Goal: Task Accomplishment & Management: Manage account settings

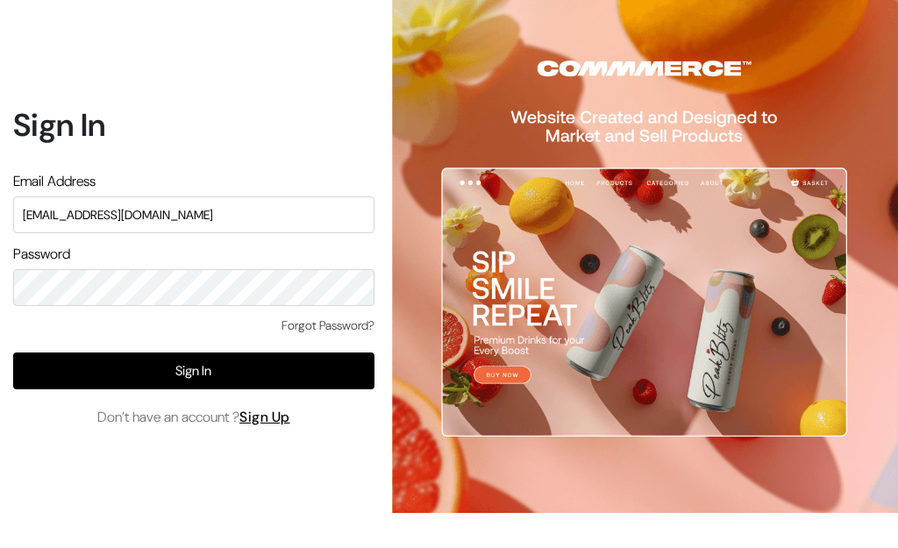
type input "admin@shahbookhouse.com"
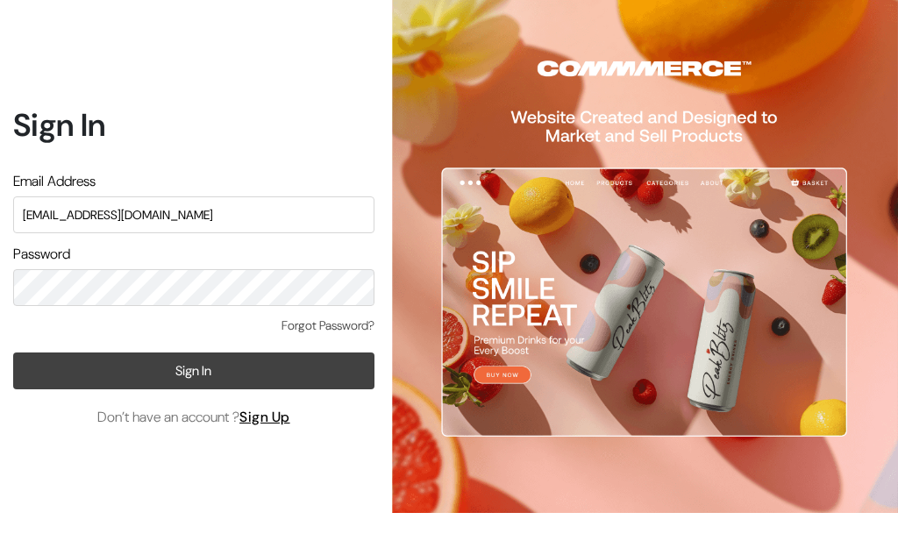
click at [195, 369] on button "Sign In" at bounding box center [193, 370] width 361 height 37
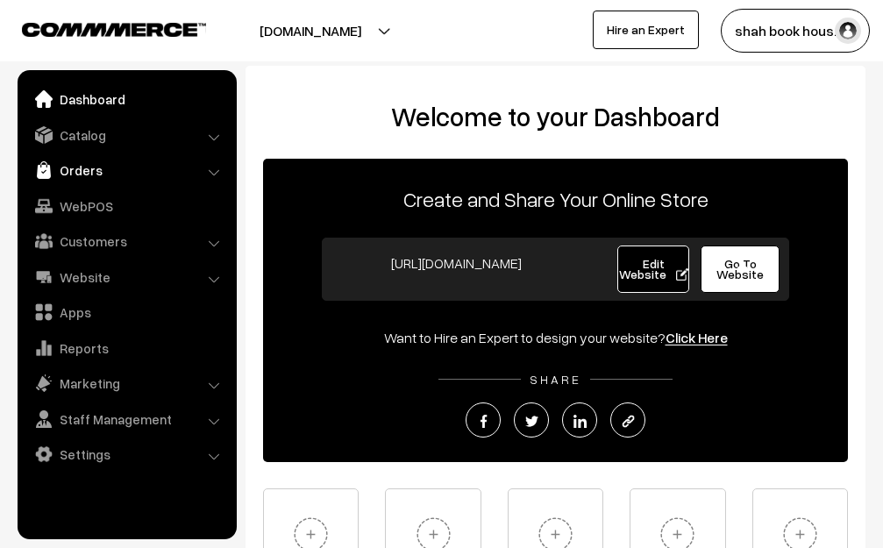
click at [103, 160] on link "Orders" at bounding box center [126, 170] width 209 height 32
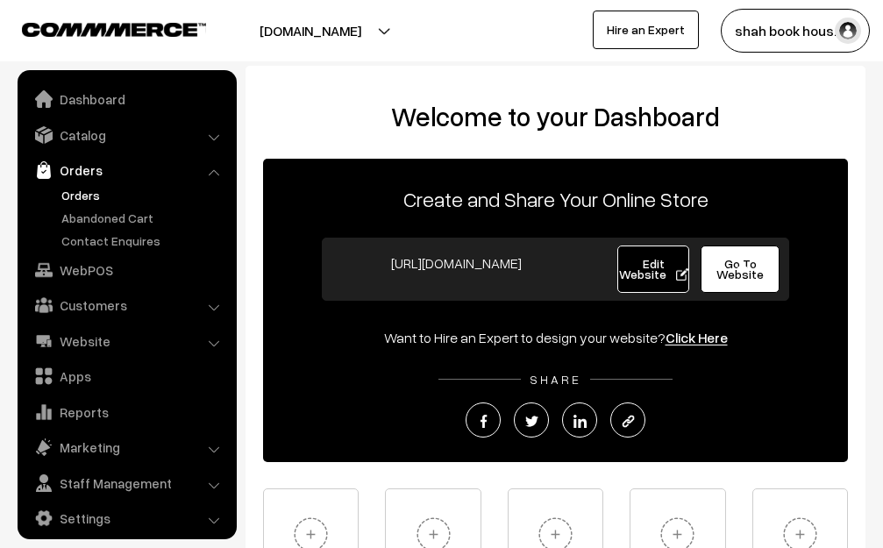
click at [92, 198] on link "Orders" at bounding box center [144, 195] width 174 height 18
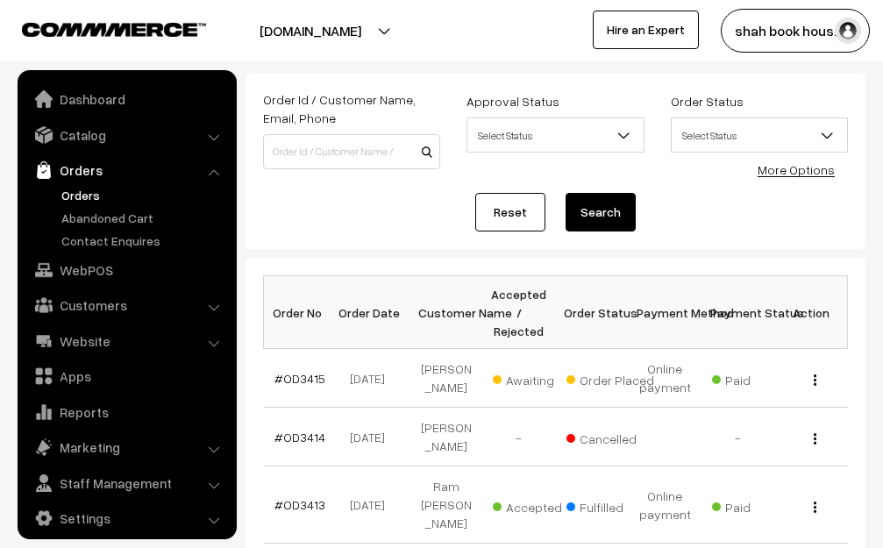
scroll to position [12, 0]
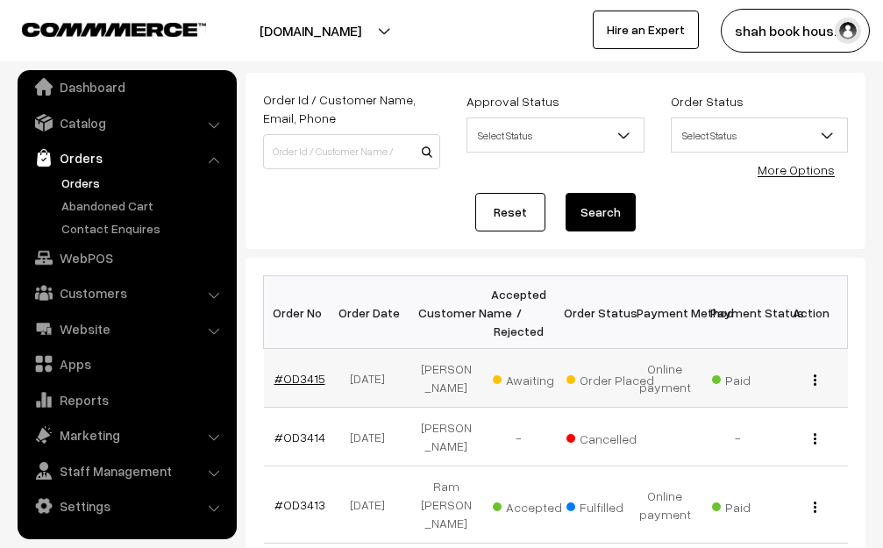
click at [295, 371] on link "#OD3415" at bounding box center [299, 378] width 51 height 15
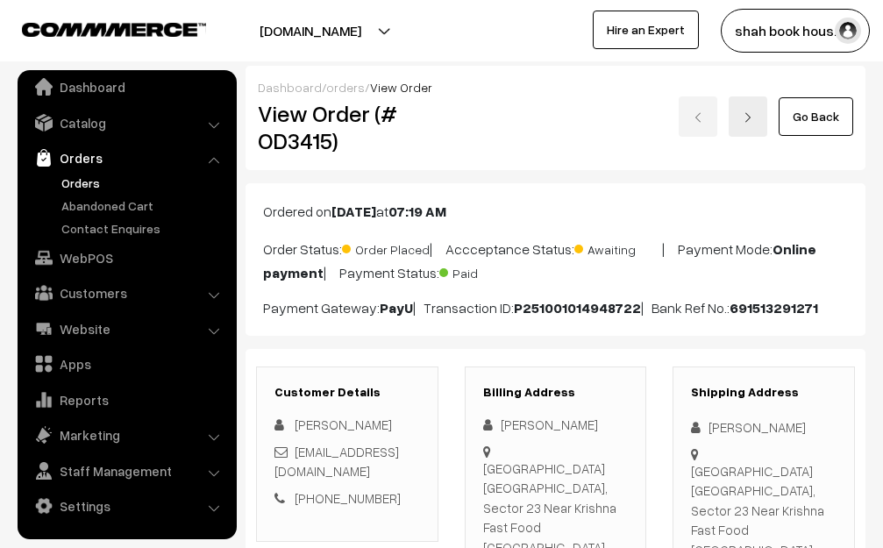
click at [376, 207] on b "Oct 01, 2025" at bounding box center [353, 211] width 45 height 18
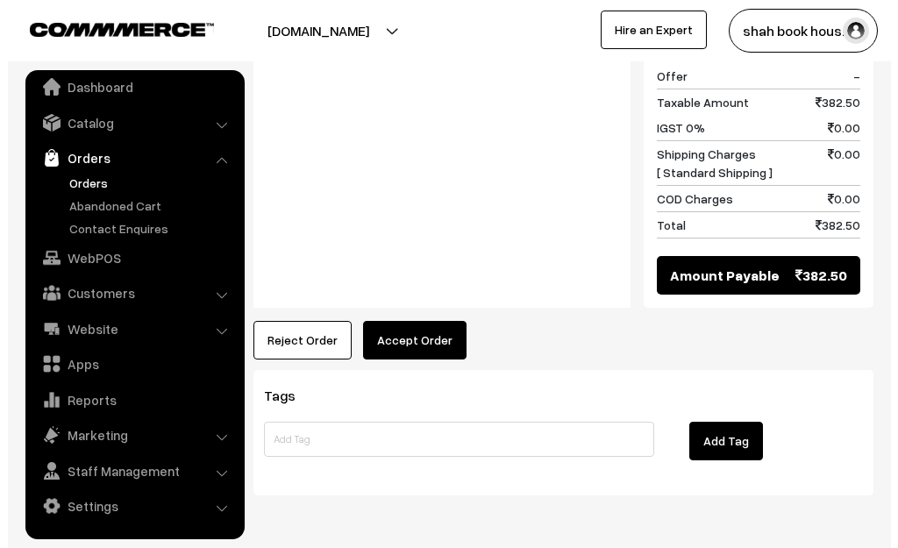
scroll to position [1055, 0]
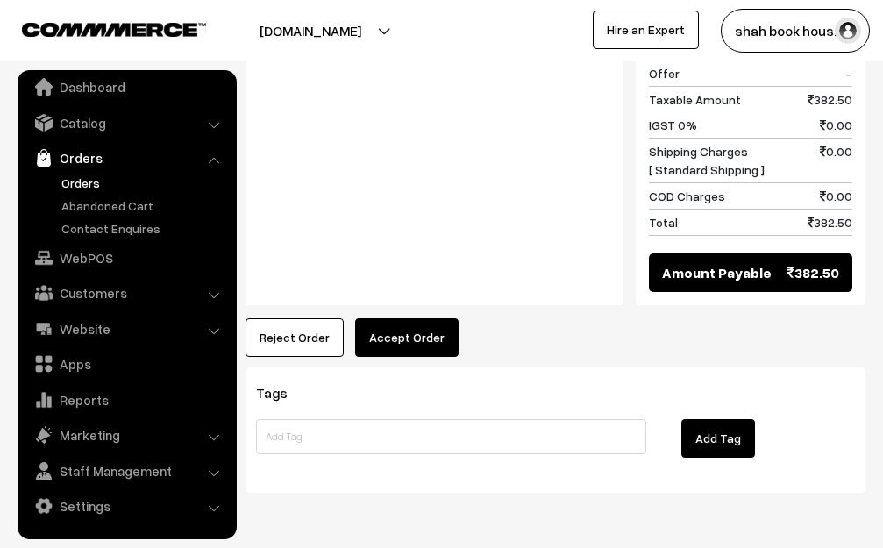
click at [394, 318] on button "Accept Order" at bounding box center [406, 337] width 103 height 39
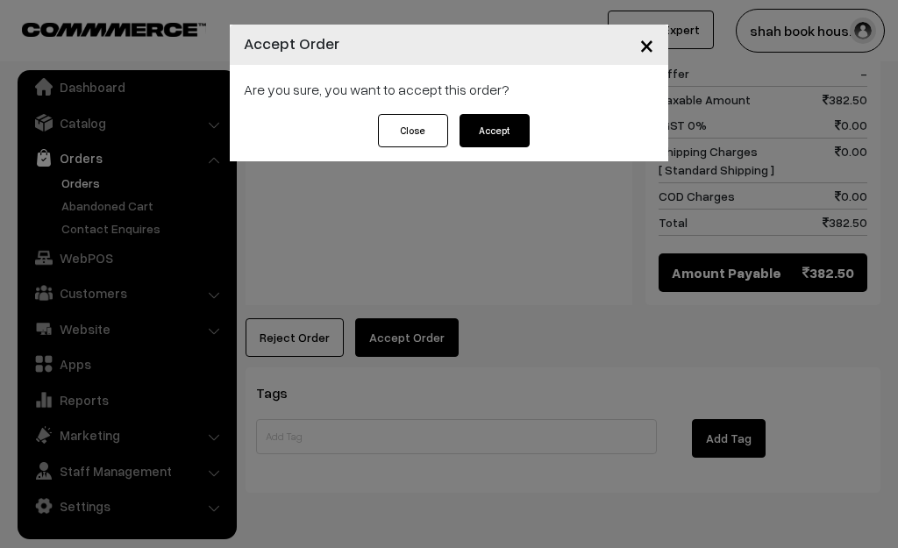
click at [505, 132] on button "Accept" at bounding box center [494, 130] width 70 height 33
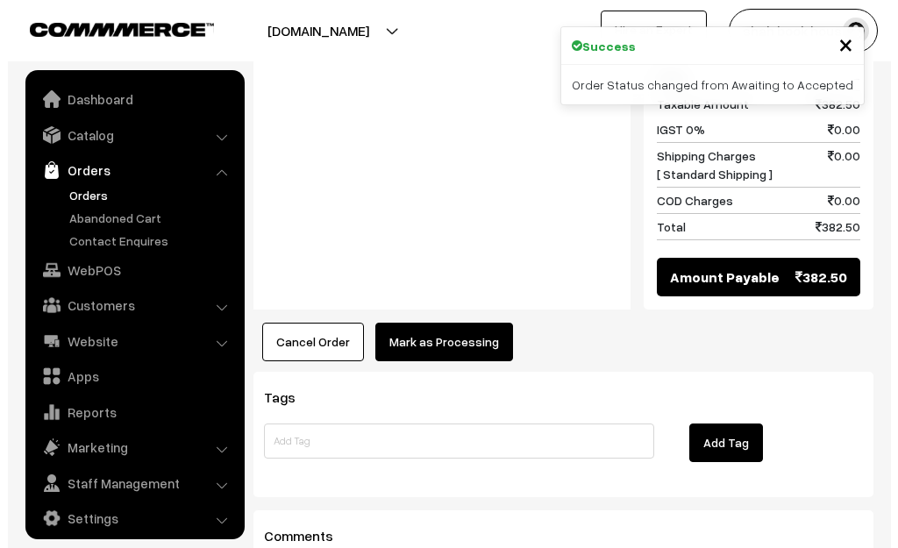
scroll to position [12, 0]
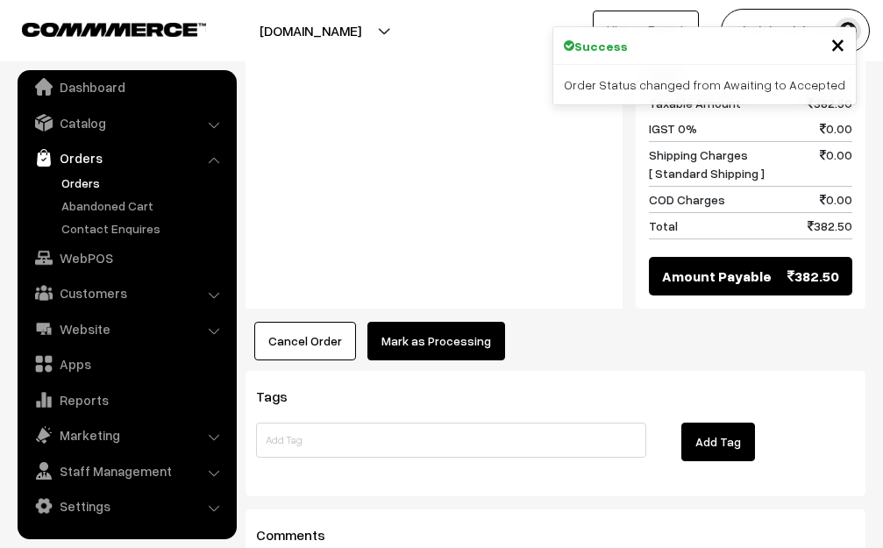
click at [434, 322] on button "Mark as Processing" at bounding box center [436, 341] width 138 height 39
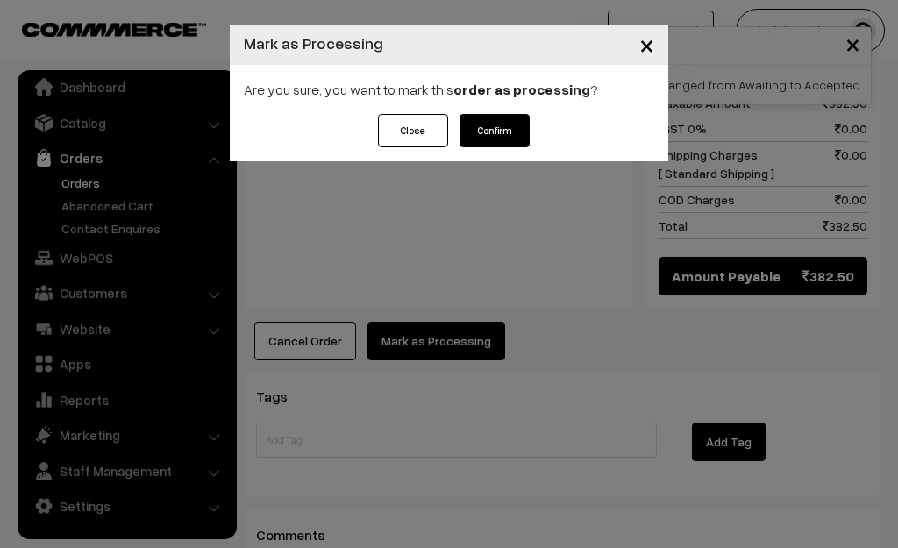
click at [520, 136] on button "Confirm" at bounding box center [494, 130] width 70 height 33
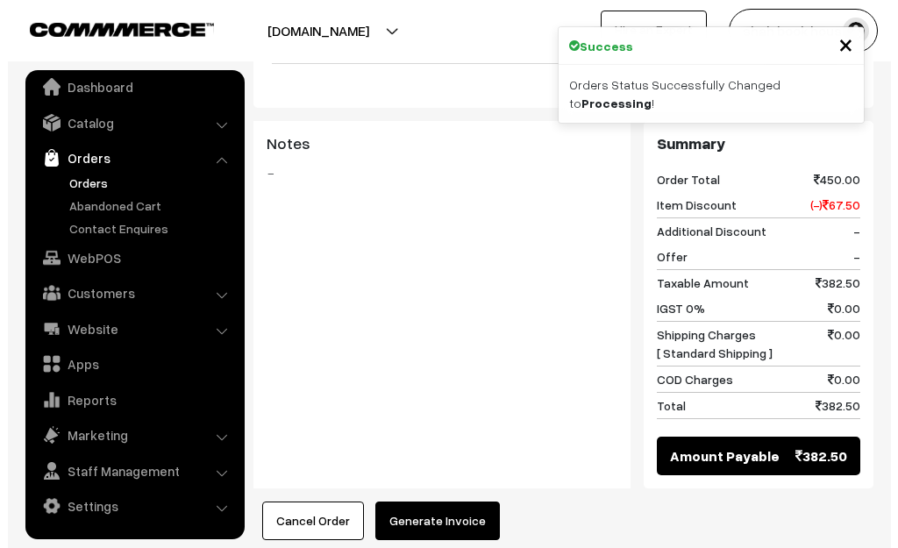
scroll to position [877, 0]
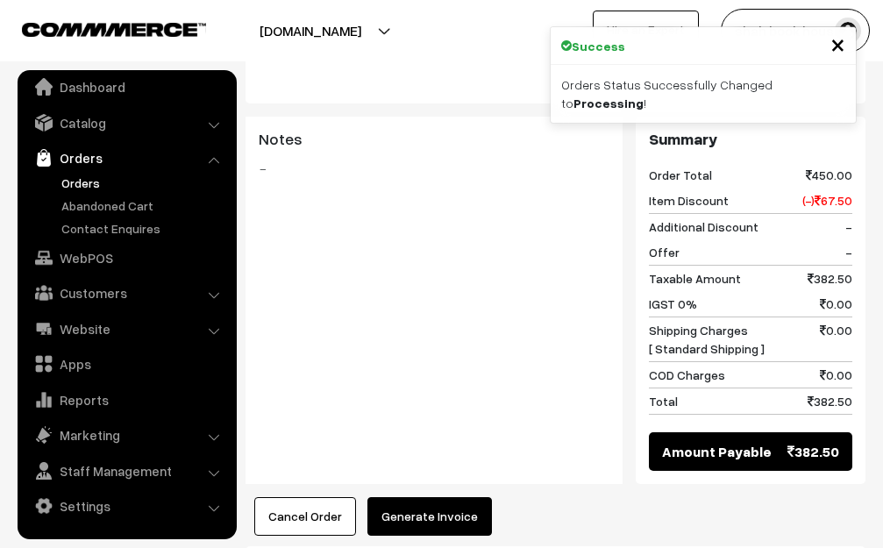
click at [444, 497] on button "Generate Invoice" at bounding box center [429, 516] width 124 height 39
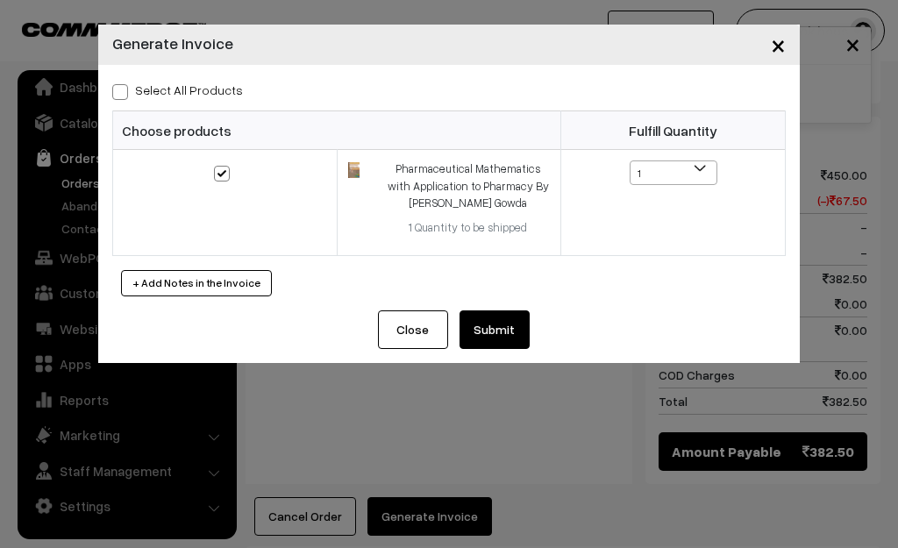
click at [514, 344] on button "Submit" at bounding box center [494, 329] width 70 height 39
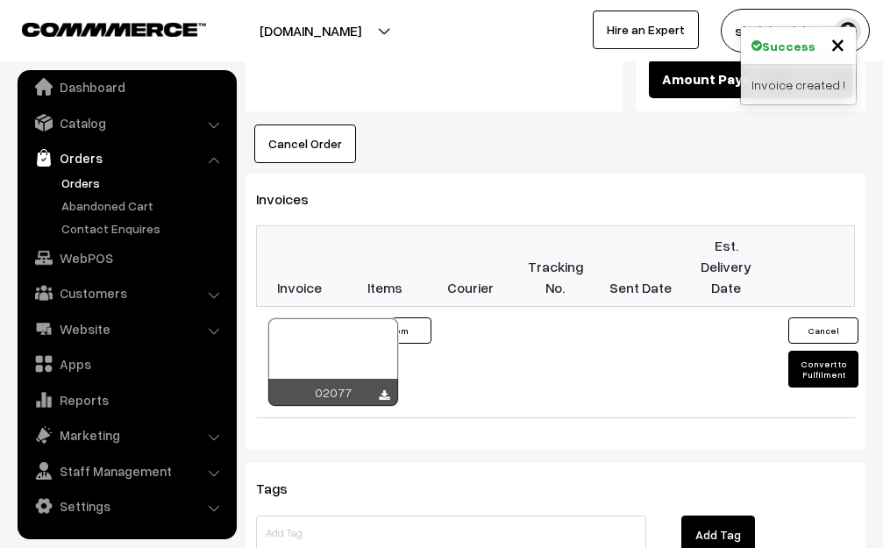
scroll to position [1315, 0]
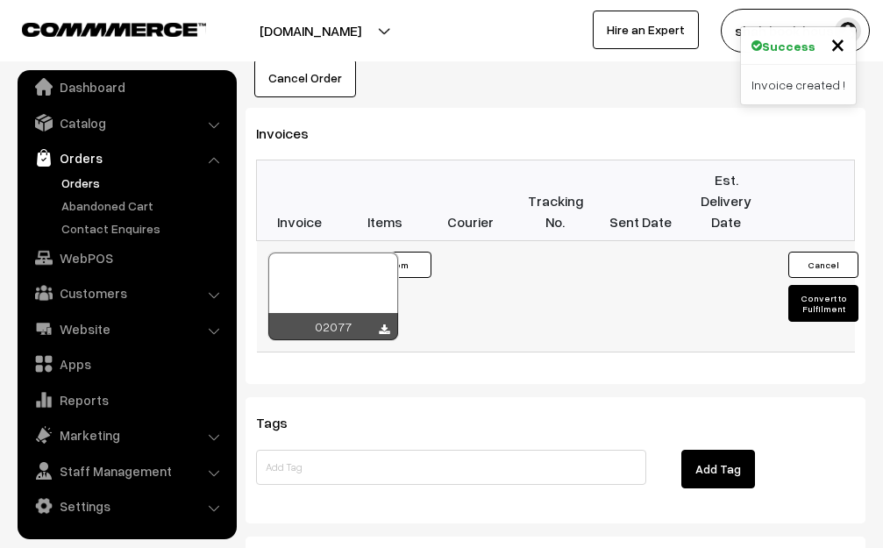
click at [328, 252] on div at bounding box center [333, 296] width 130 height 88
click at [75, 181] on link "Orders" at bounding box center [144, 183] width 174 height 18
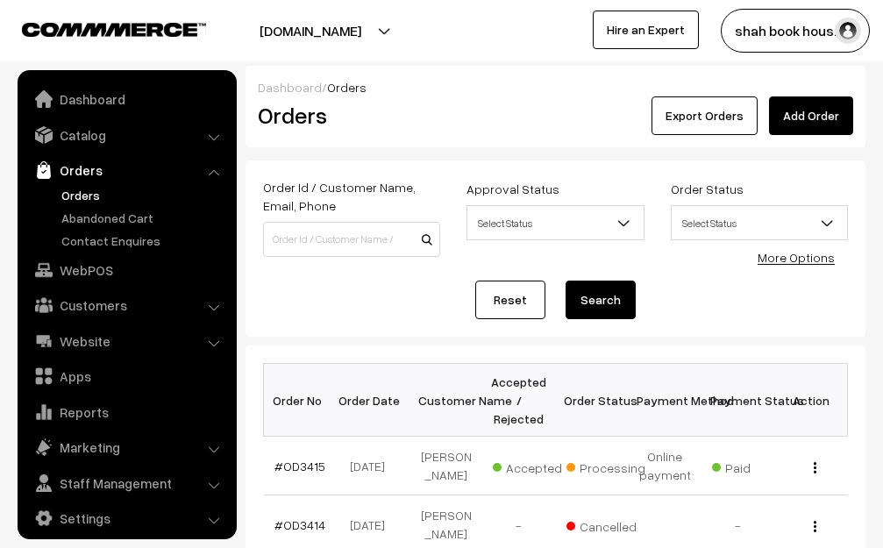
scroll to position [12, 0]
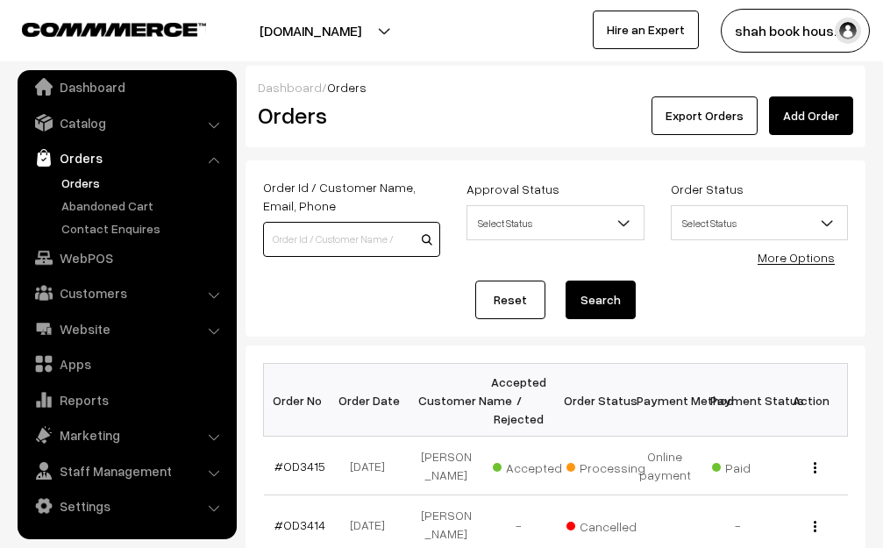
click at [386, 227] on input at bounding box center [351, 239] width 177 height 35
type input "od3406"
click at [568, 291] on button "Search" at bounding box center [600, 299] width 70 height 39
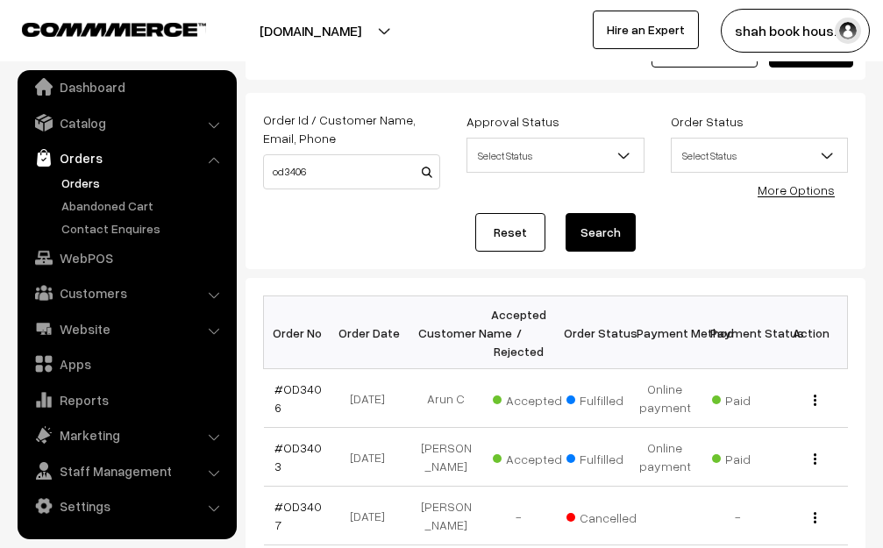
scroll to position [88, 0]
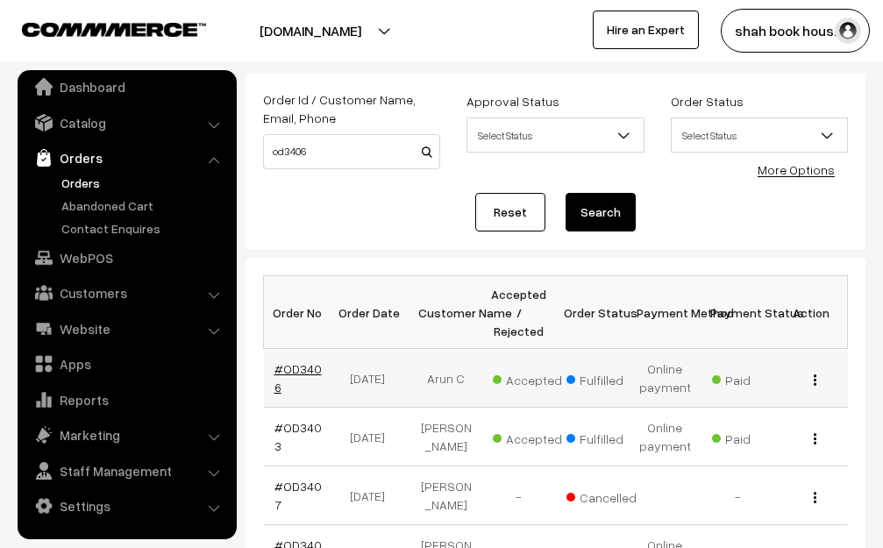
click at [316, 361] on link "#OD3406" at bounding box center [297, 377] width 47 height 33
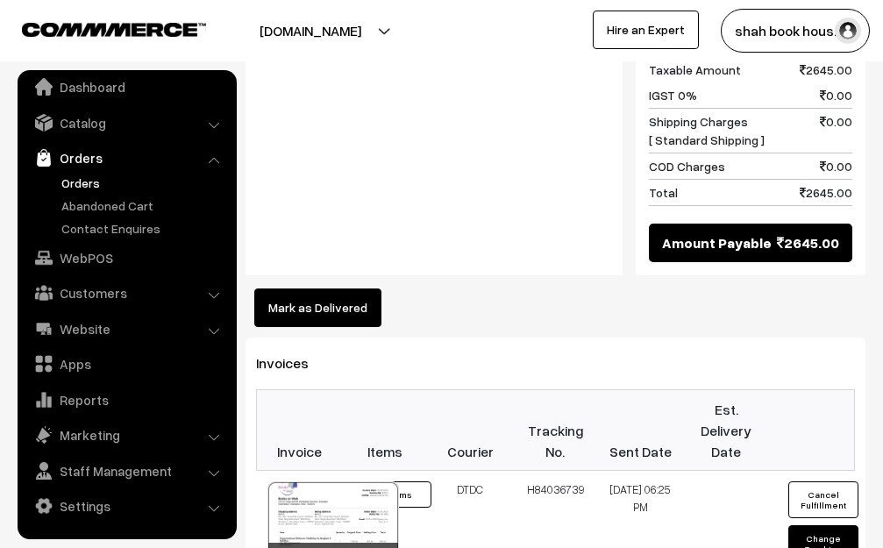
scroll to position [1315, 0]
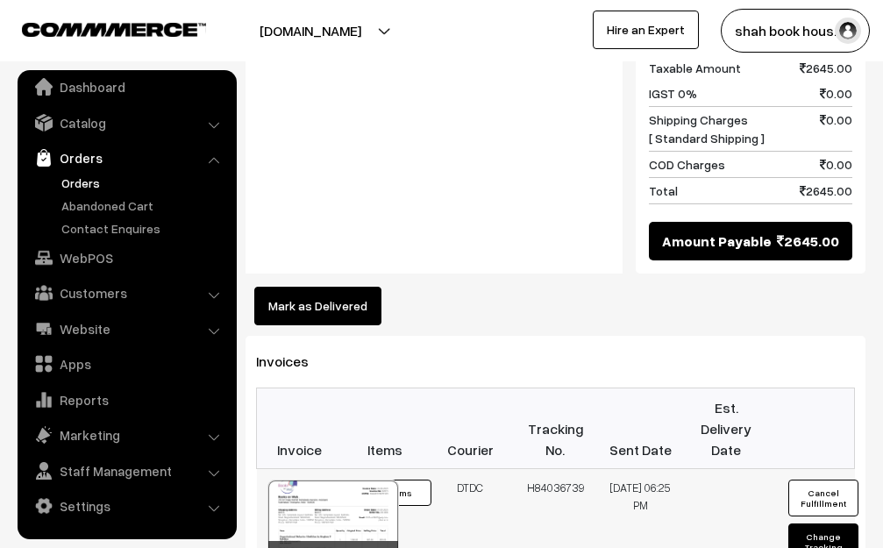
click at [340, 480] on div at bounding box center [333, 524] width 130 height 88
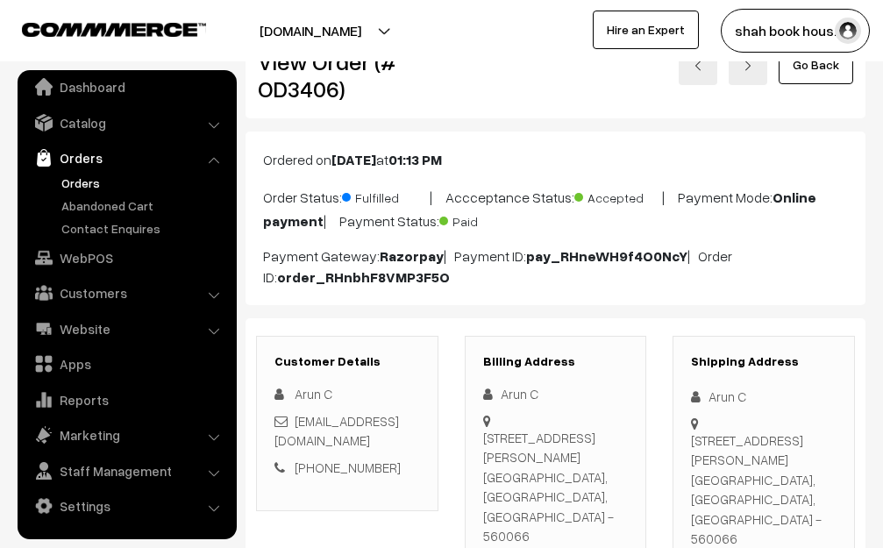
scroll to position [0, 0]
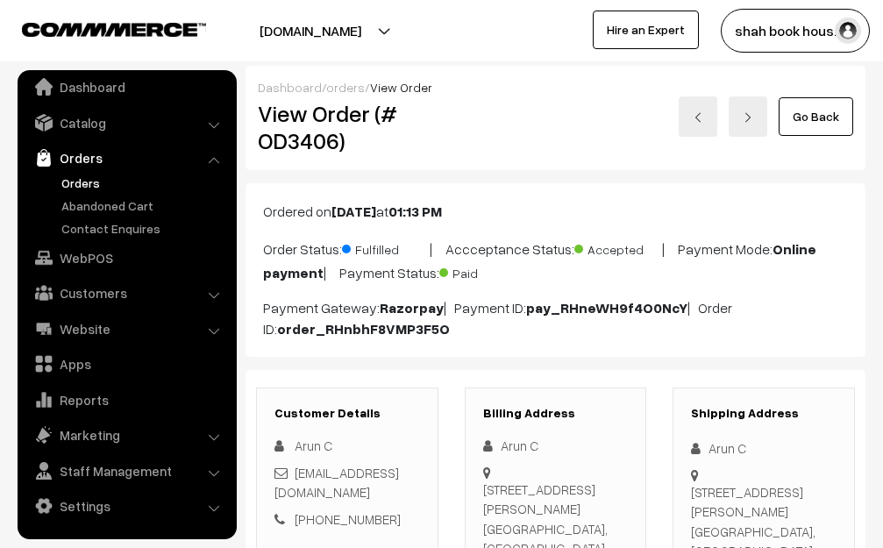
click at [88, 177] on link "Orders" at bounding box center [144, 183] width 174 height 18
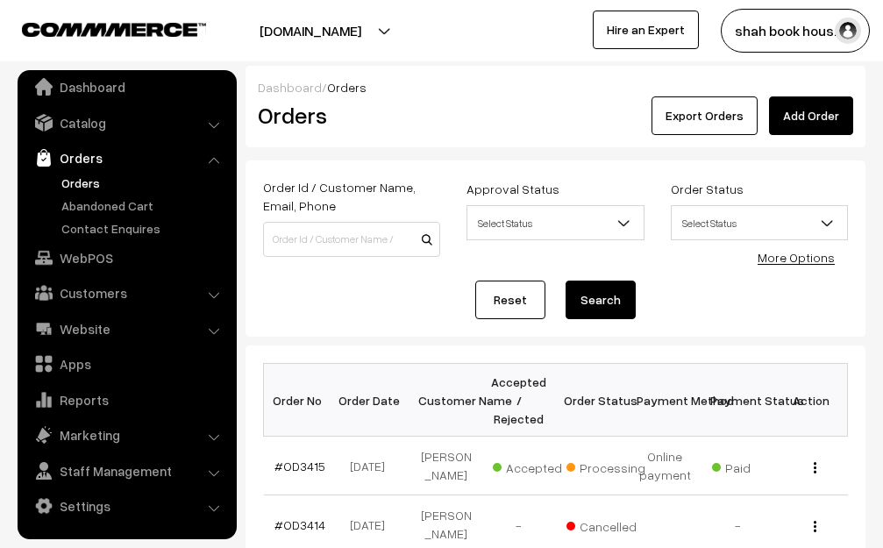
click at [855, 22] on img "button" at bounding box center [847, 31] width 26 height 26
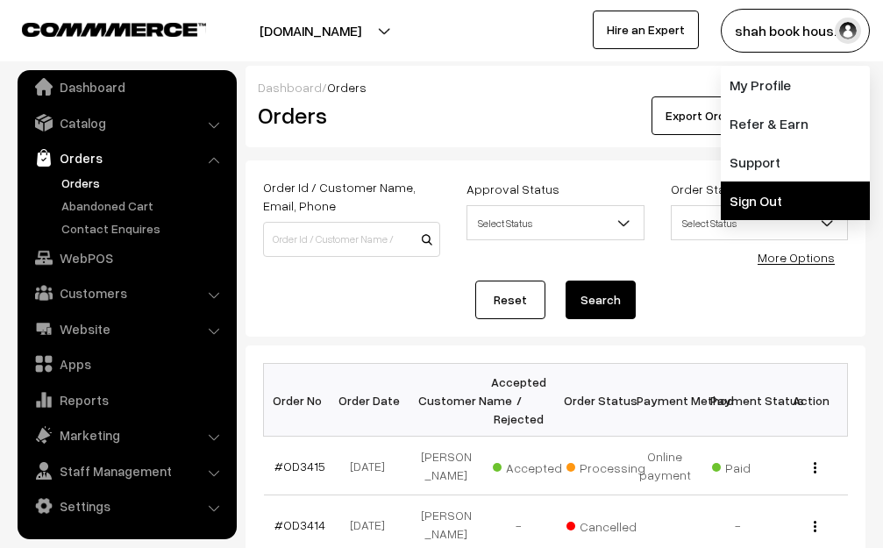
click at [816, 185] on link "Sign Out" at bounding box center [794, 200] width 149 height 39
